Goal: Find specific page/section: Find specific page/section

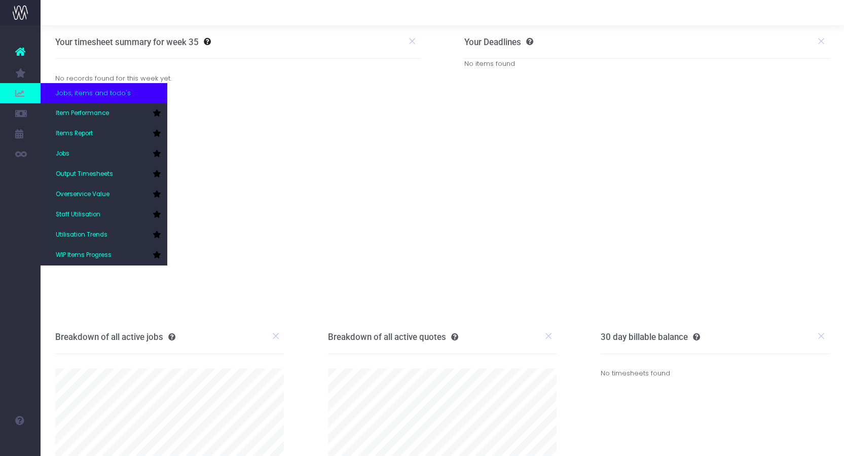
click at [21, 92] on icon at bounding box center [20, 93] width 10 height 11
click at [110, 137] on link "Items Report" at bounding box center [104, 134] width 127 height 20
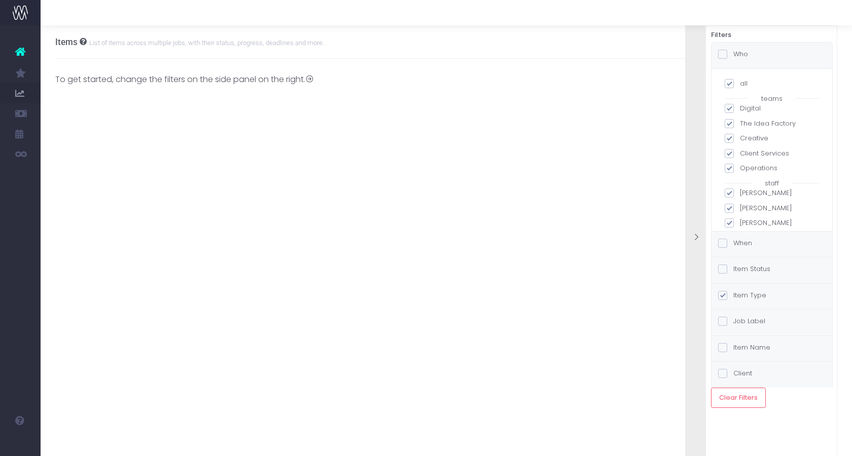
click at [730, 78] on div "all teams Digital The Idea Factory Creative Client Services Operations staff [P…" at bounding box center [771, 150] width 121 height 162
click at [728, 82] on span at bounding box center [729, 83] width 9 height 9
click at [740, 82] on input "all" at bounding box center [743, 82] width 7 height 7
checkbox input "false"
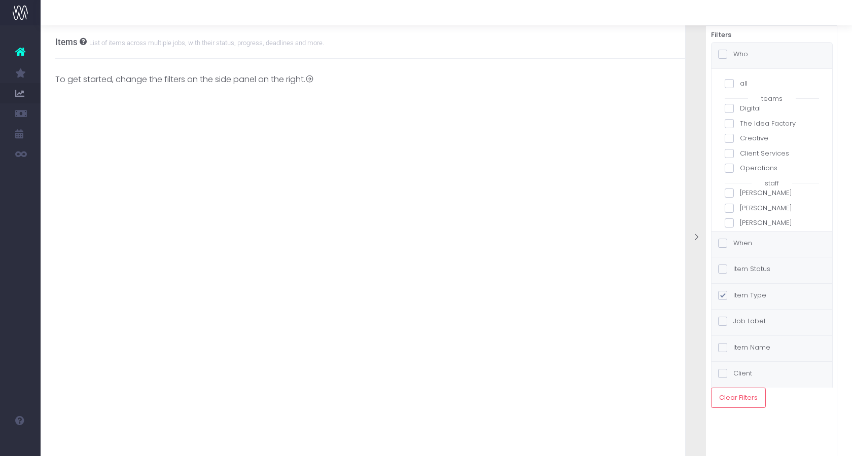
checkbox input "false"
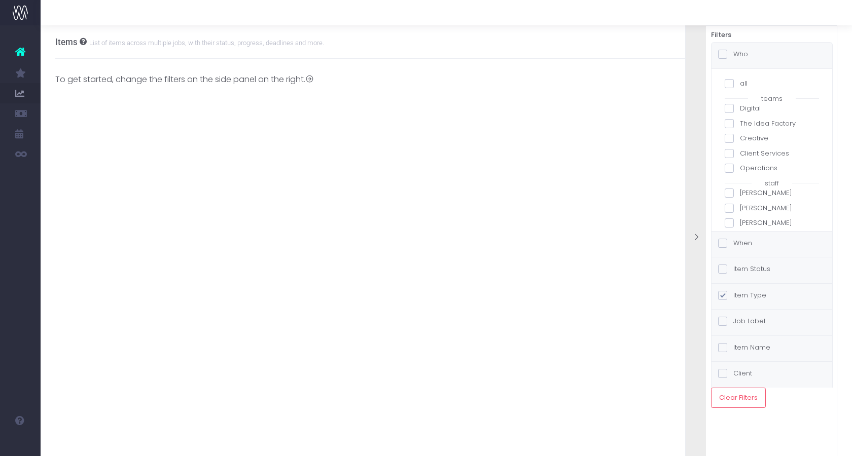
checkbox input "false"
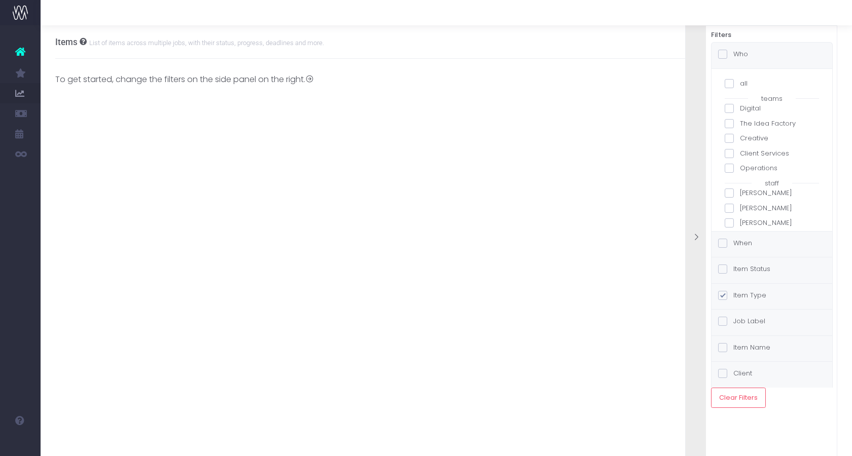
checkbox input "false"
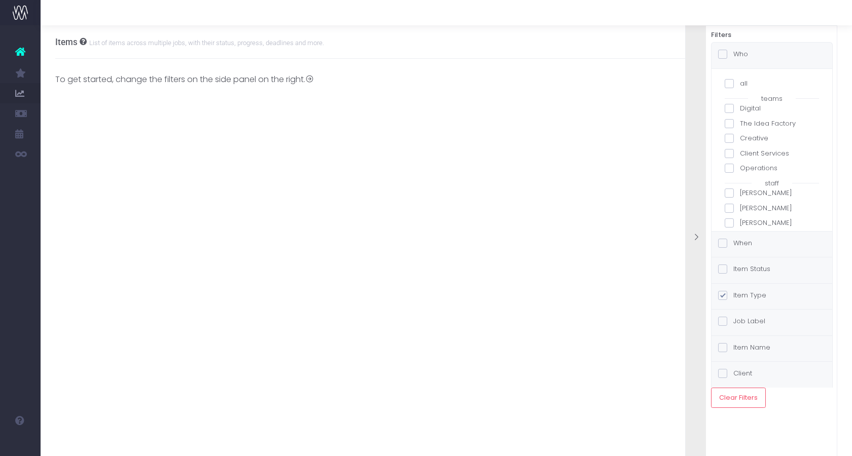
checkbox input "false"
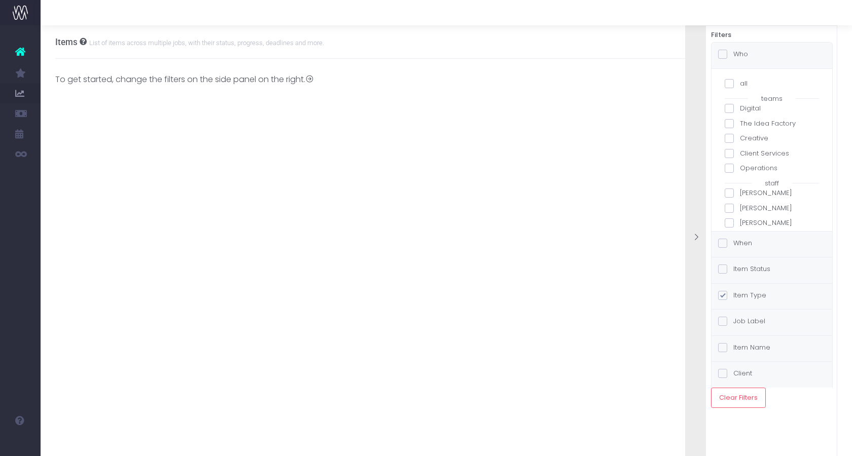
checkbox input "false"
click at [733, 190] on span at bounding box center [729, 194] width 9 height 9
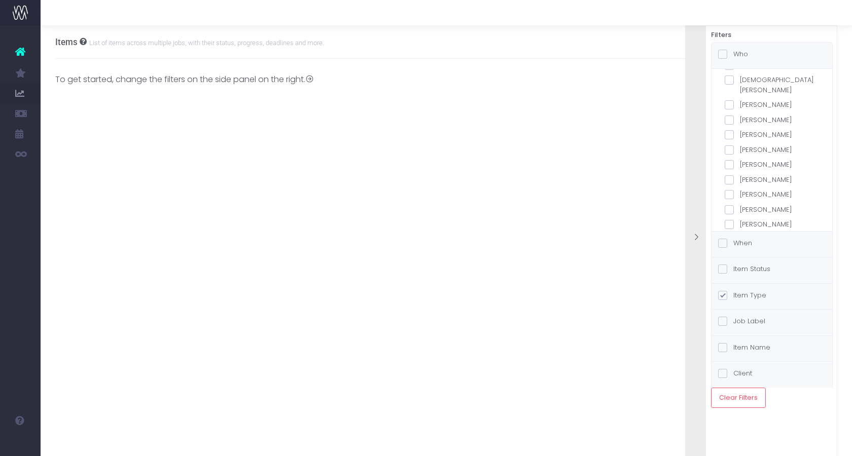
click at [740, 190] on input "[PERSON_NAME]" at bounding box center [743, 193] width 7 height 7
checkbox input "true"
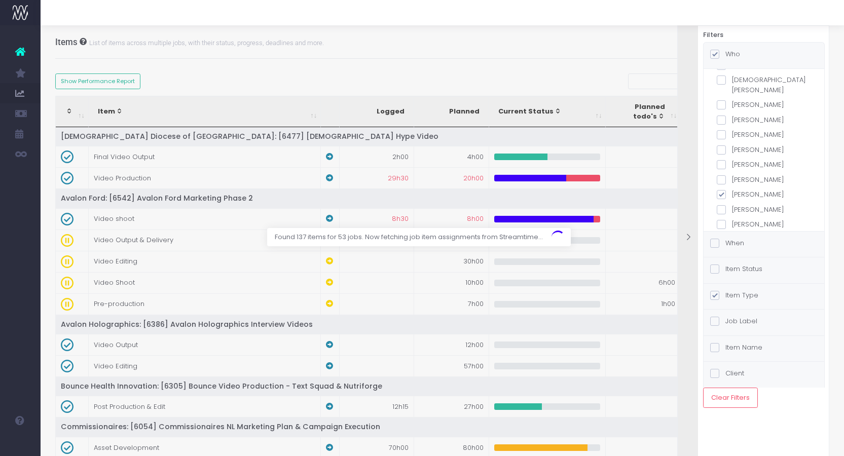
click at [715, 241] on div "Found 137 items for 53 jobs. Now fetching job item assignments from Streamtime.…" at bounding box center [577, 237] width 310 height 18
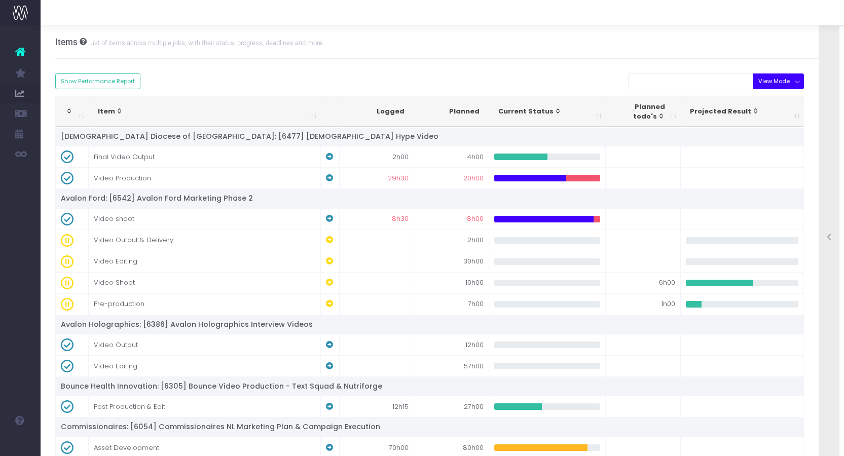
click at [785, 87] on button "View Mode" at bounding box center [778, 82] width 51 height 16
click at [779, 200] on link "Due this week" at bounding box center [785, 204] width 66 height 19
